Goal: Task Accomplishment & Management: Manage account settings

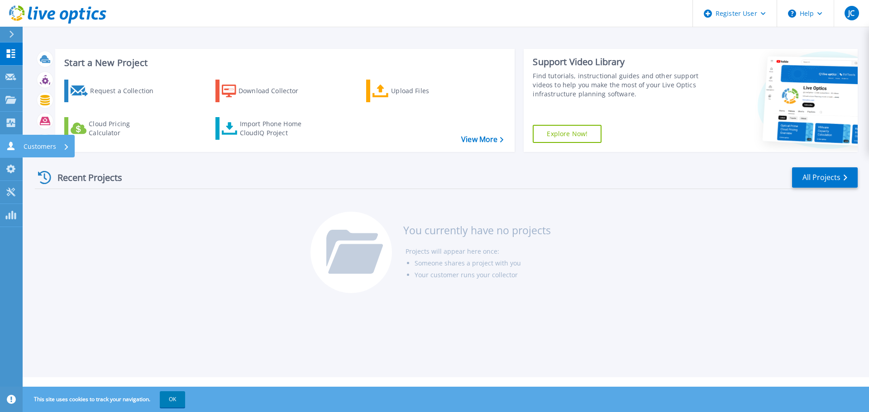
click at [49, 150] on p "Customers" at bounding box center [40, 147] width 33 height 24
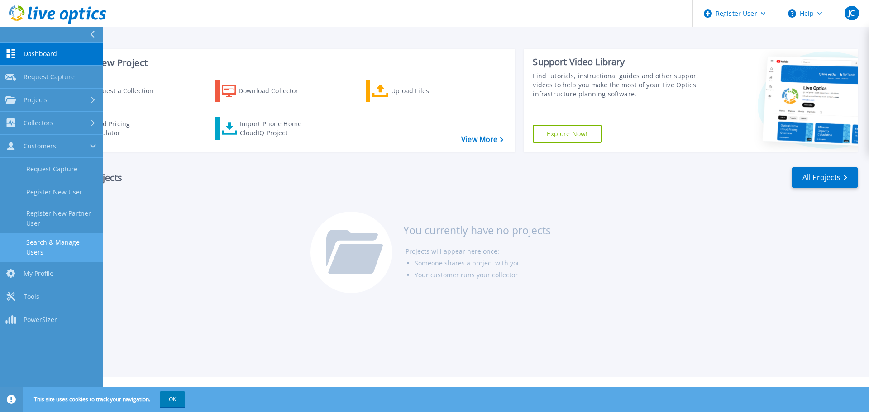
click at [59, 243] on link "Search & Manage Users" at bounding box center [51, 247] width 103 height 29
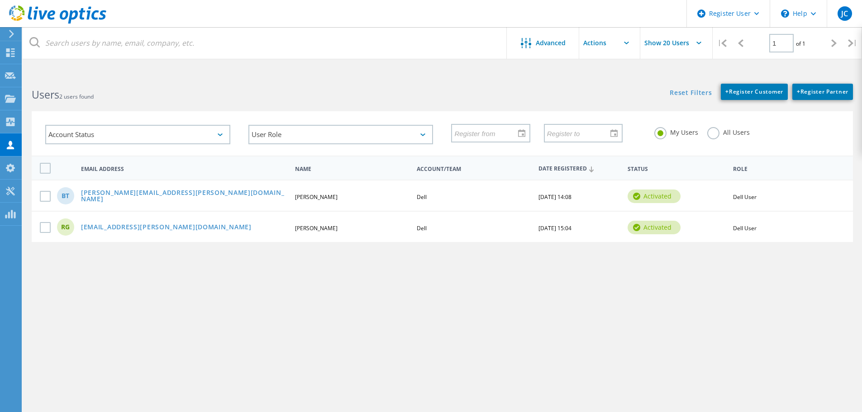
click at [710, 136] on label "All Users" at bounding box center [728, 131] width 43 height 9
click at [0, 0] on input "All Users" at bounding box center [0, 0] width 0 height 0
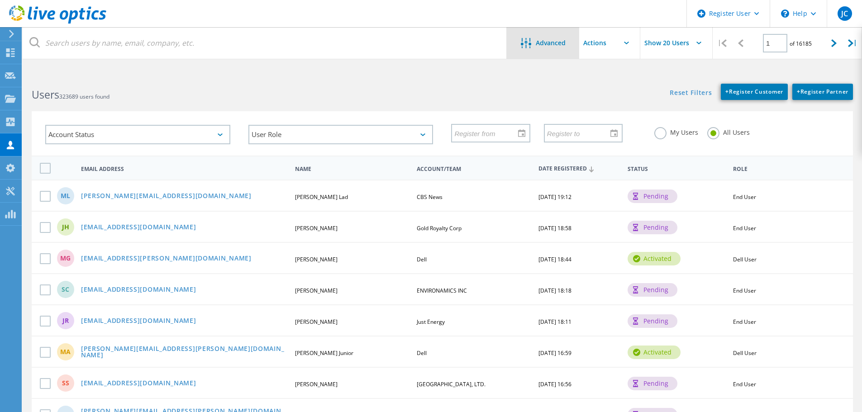
click at [532, 48] on div at bounding box center [528, 43] width 15 height 11
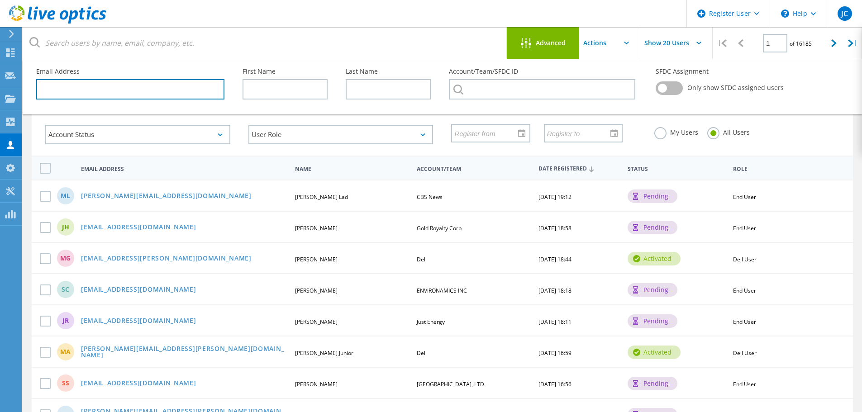
click at [121, 88] on input "text" at bounding box center [130, 89] width 188 height 20
paste input "[PERSON_NAME] <[PERSON_NAME][EMAIL_ADDRESS][PERSON_NAME][DOMAIN_NAME]>"
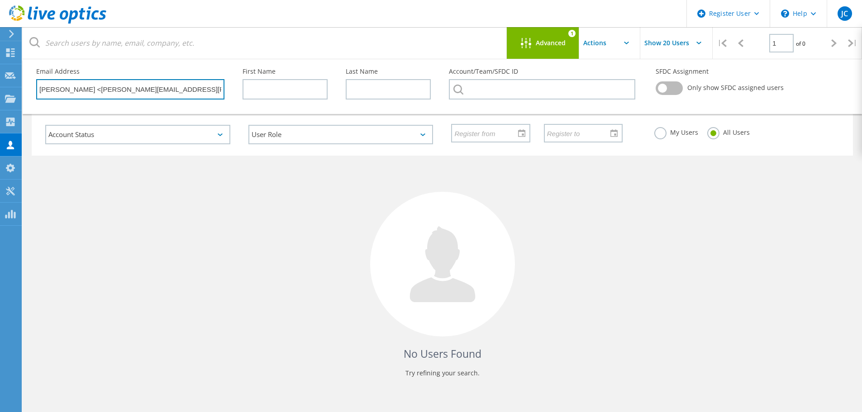
drag, startPoint x: 87, startPoint y: 89, endPoint x: 30, endPoint y: 90, distance: 56.6
click at [31, 90] on div "Email Address James Kreger <james.kreger@comanchenation.com>" at bounding box center [130, 83] width 206 height 49
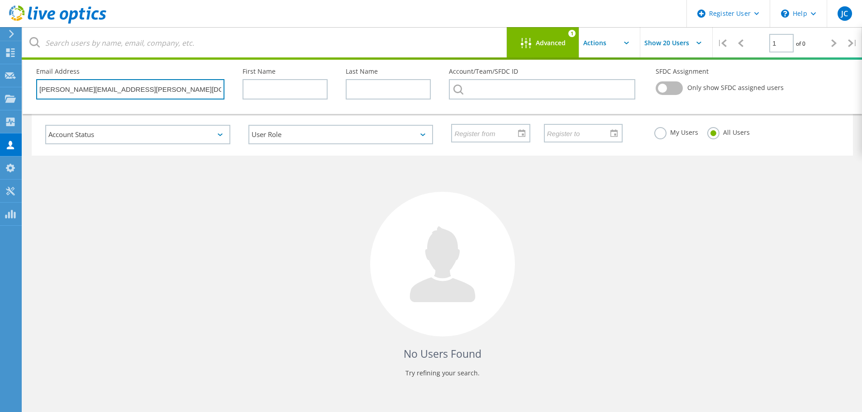
click at [191, 93] on input "james.kreger@comanchenation.com>" at bounding box center [130, 89] width 188 height 20
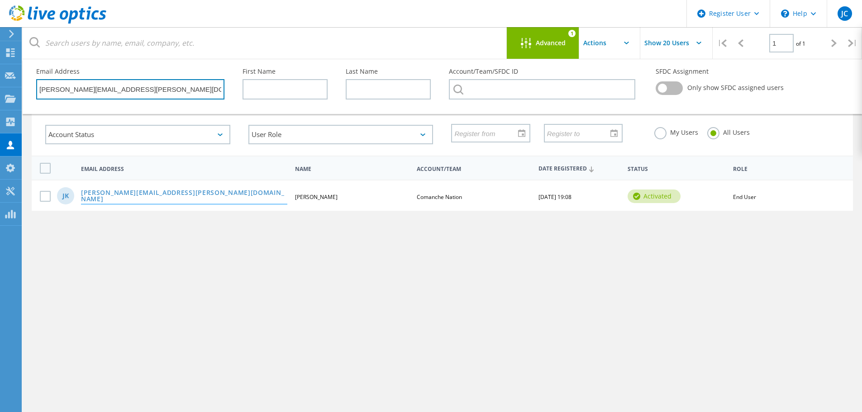
type input "[PERSON_NAME][EMAIL_ADDRESS][PERSON_NAME][DOMAIN_NAME]"
click at [171, 195] on link "[PERSON_NAME][EMAIL_ADDRESS][PERSON_NAME][DOMAIN_NAME]" at bounding box center [184, 197] width 206 height 14
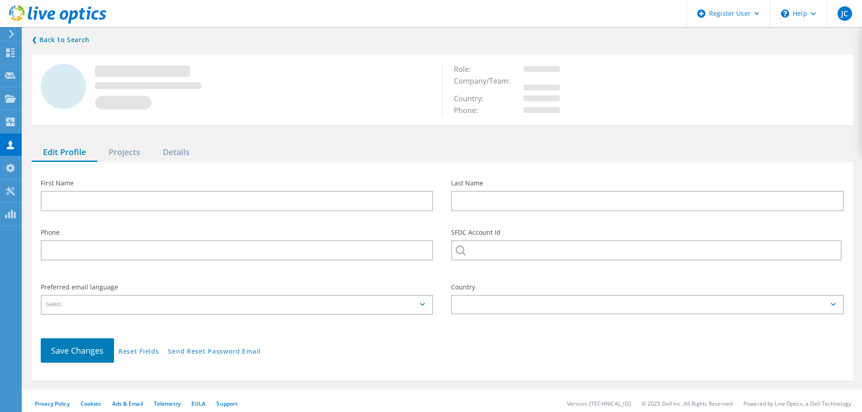
type input "James"
type input "Kreger"
type input "580-492-3329"
type input "Comanche Nation"
type input "English"
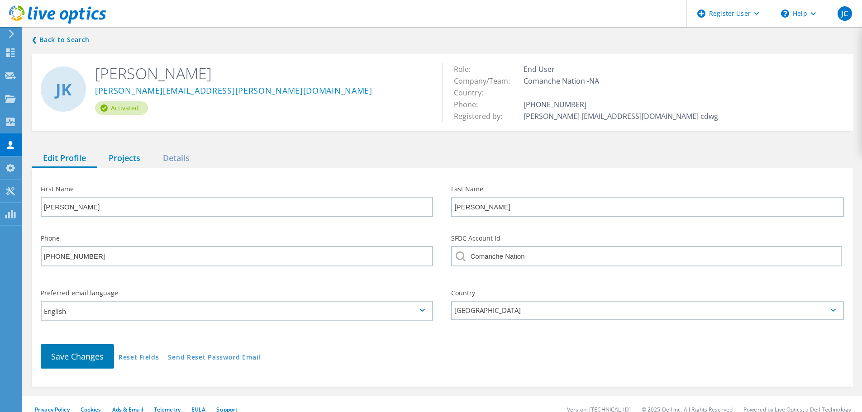
click at [127, 158] on div "Projects" at bounding box center [124, 158] width 54 height 19
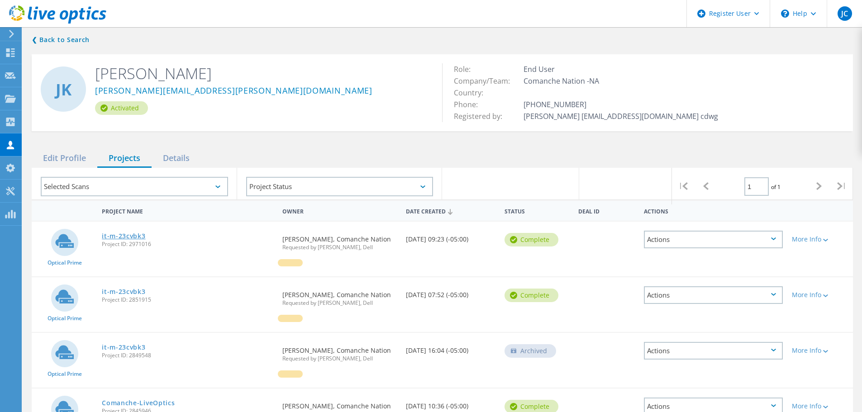
click at [115, 235] on link "it-m-23cvbk3" at bounding box center [123, 236] width 43 height 6
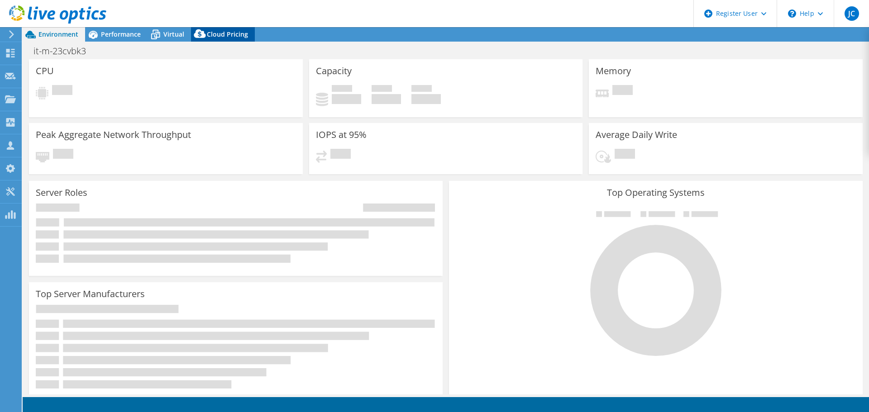
select select "USWest"
click at [217, 29] on div "Cloud Pricing" at bounding box center [223, 34] width 64 height 14
select select "USWest"
select select "USD"
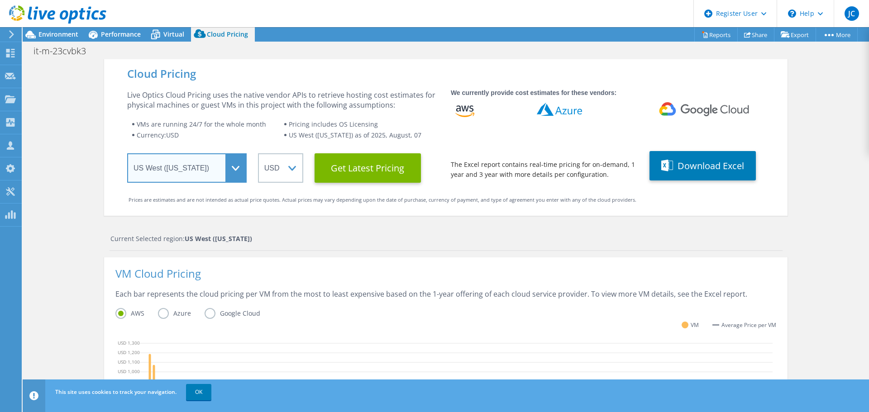
click at [202, 178] on select "Select a Region [GEOGRAPHIC_DATA] ([GEOGRAPHIC_DATA]) [GEOGRAPHIC_DATA] ([GEOGR…" at bounding box center [186, 167] width 119 height 29
select select "USEast"
click at [127, 153] on select "Select a Region [GEOGRAPHIC_DATA] ([GEOGRAPHIC_DATA]) [GEOGRAPHIC_DATA] ([GEOGR…" at bounding box center [186, 167] width 119 height 29
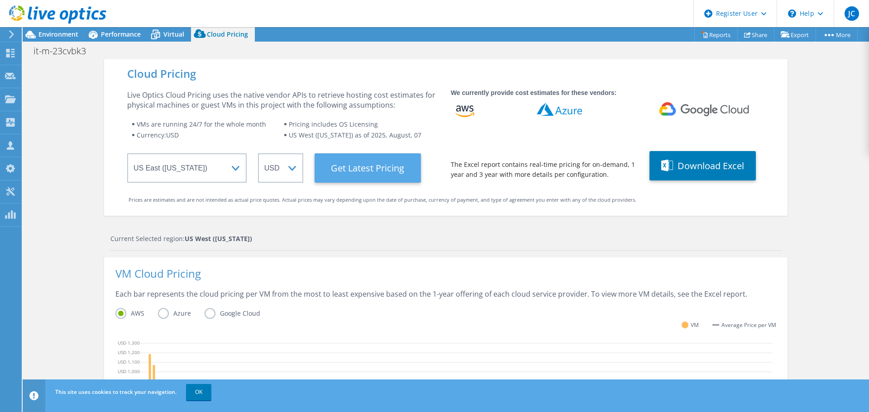
click at [359, 154] on Latest "Get Latest Pricing" at bounding box center [367, 167] width 106 height 29
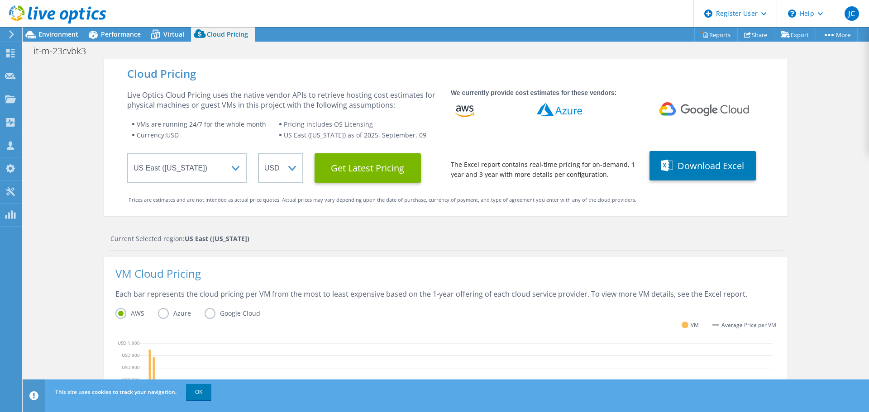
scroll to position [223, 0]
drag, startPoint x: 835, startPoint y: 100, endPoint x: 853, endPoint y: 98, distance: 18.7
click at [835, 100] on div "Cloud Pricing Live Optics Cloud Pricing uses the native vendor APIs to retrieve…" at bounding box center [446, 361] width 846 height 604
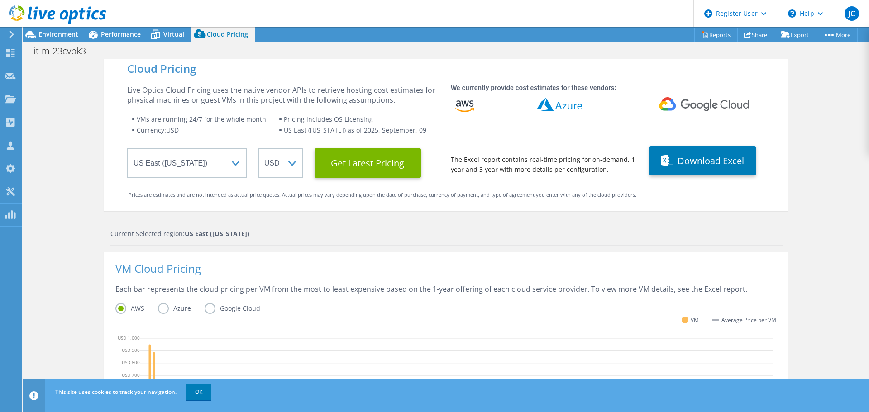
scroll to position [0, 0]
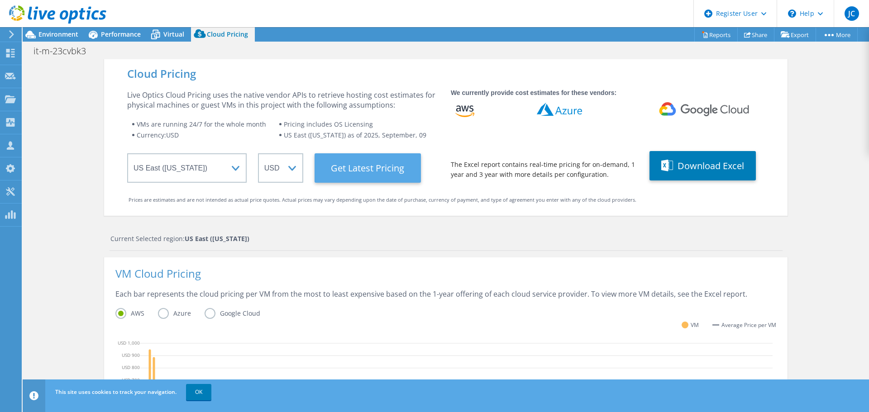
click at [343, 169] on Latest "Get Latest Pricing" at bounding box center [367, 167] width 106 height 29
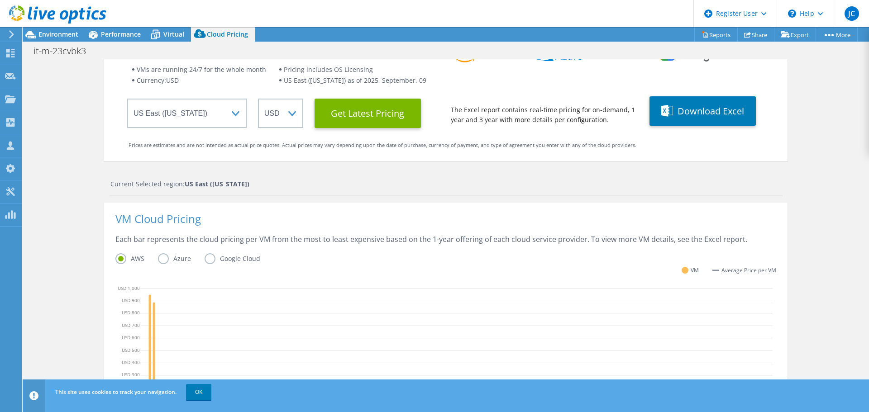
scroll to position [43, 0]
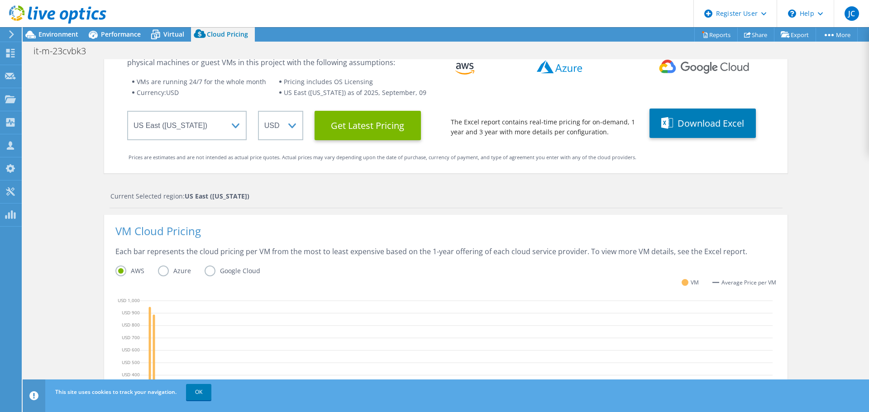
click at [56, 29] on div at bounding box center [53, 15] width 106 height 30
click at [62, 32] on span "Environment" at bounding box center [58, 34] width 40 height 9
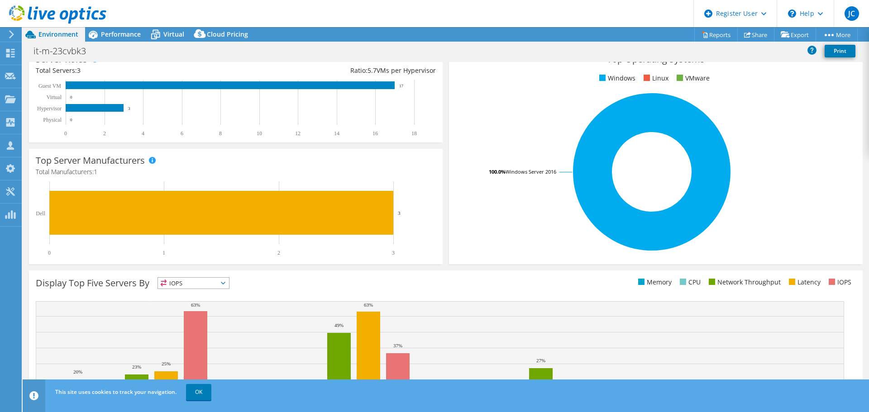
scroll to position [192, 0]
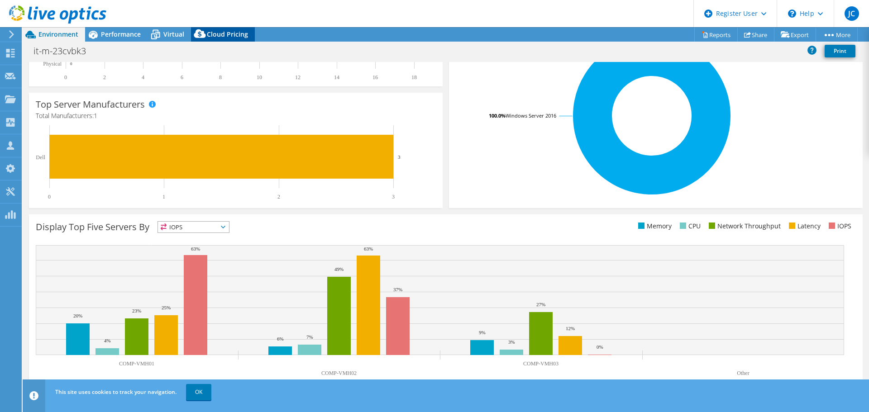
click at [193, 30] on icon at bounding box center [200, 36] width 18 height 18
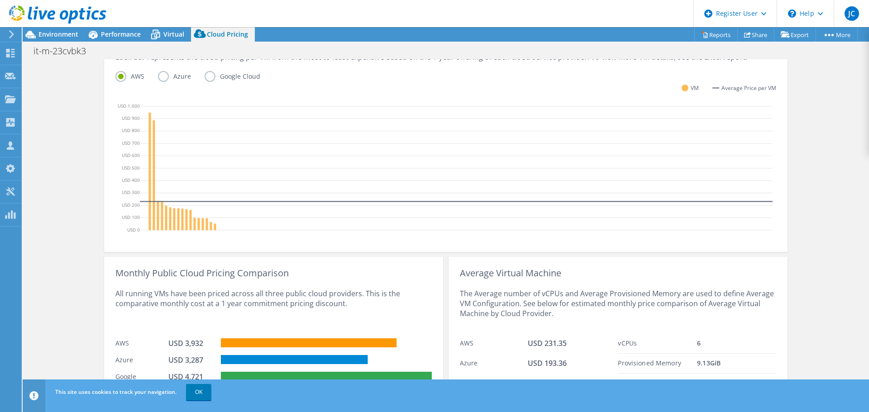
scroll to position [269, 0]
